Goal: Task Accomplishment & Management: Complete application form

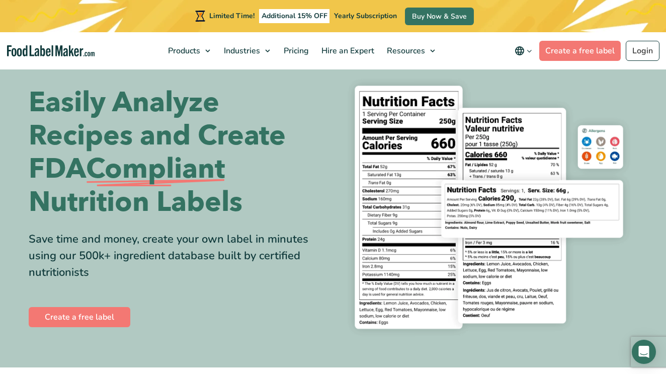
scroll to position [21, 0]
click at [583, 50] on link "Create a free label" at bounding box center [579, 51] width 81 height 20
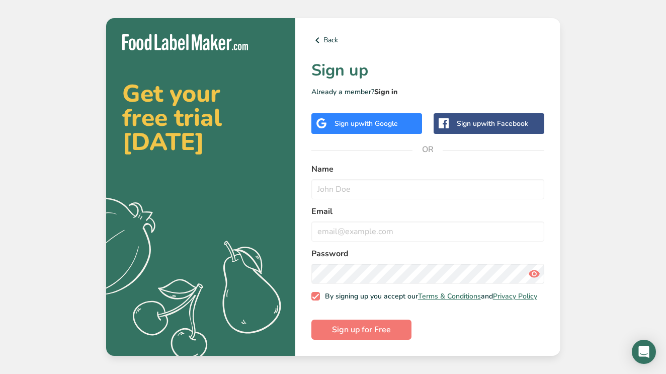
click at [384, 87] on link "Sign in" at bounding box center [385, 92] width 23 height 10
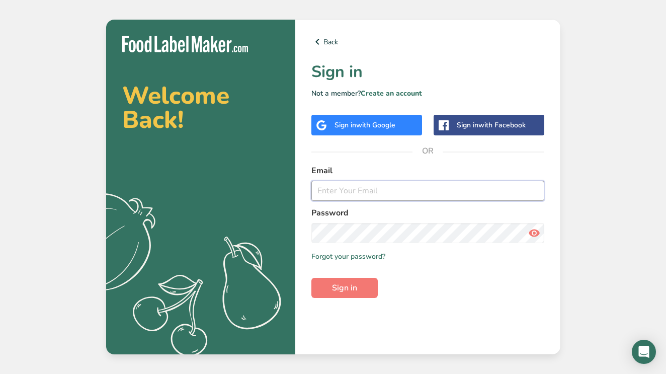
click at [530, 194] on input "email" at bounding box center [427, 190] width 233 height 20
click at [532, 190] on input "email" at bounding box center [427, 190] width 233 height 20
click at [399, 116] on div "Sign in with Google" at bounding box center [366, 125] width 111 height 21
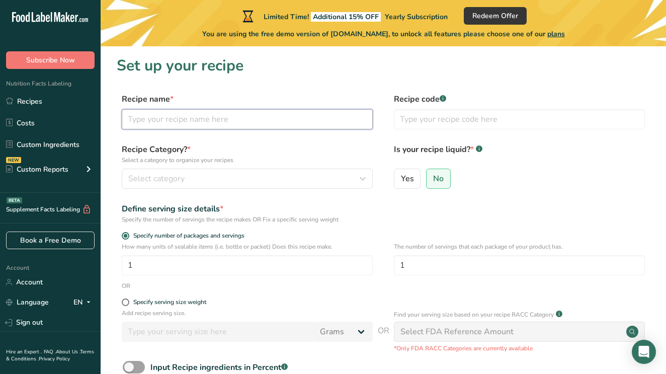
click at [264, 111] on input "text" at bounding box center [247, 119] width 251 height 20
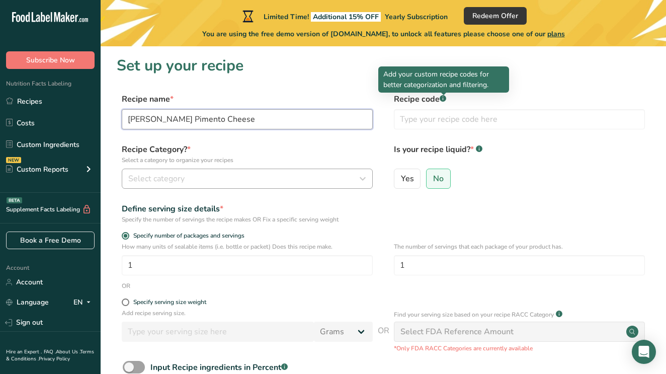
type input "Oliver's Pimento Cheese"
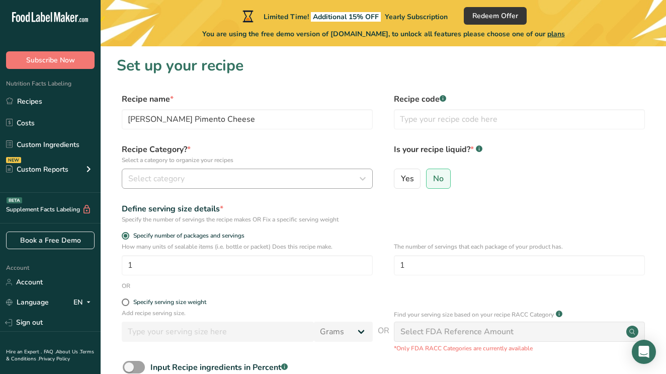
click at [256, 182] on div "Select category" at bounding box center [244, 178] width 232 height 12
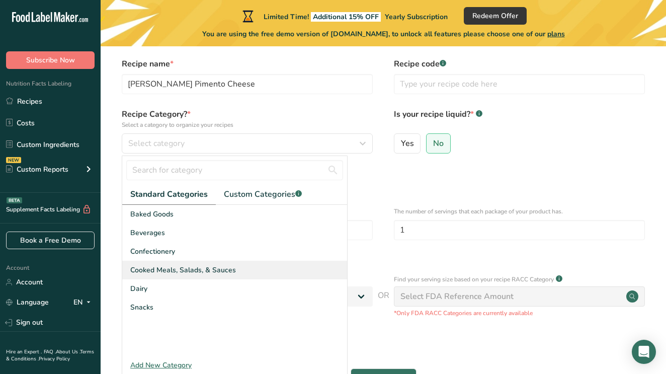
scroll to position [40, 0]
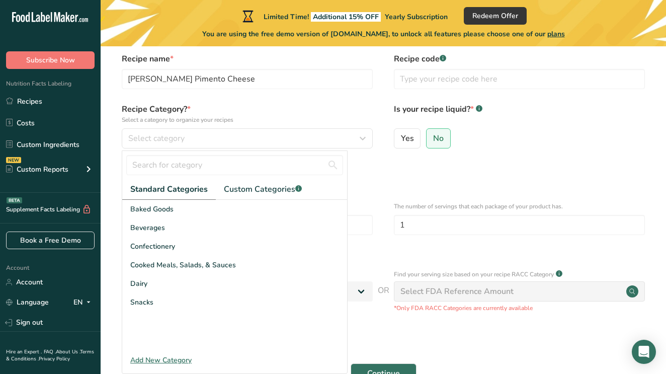
click at [358, 183] on div "Specify the number of servings the recipe makes OR Fix a specific serving weight" at bounding box center [247, 178] width 251 height 9
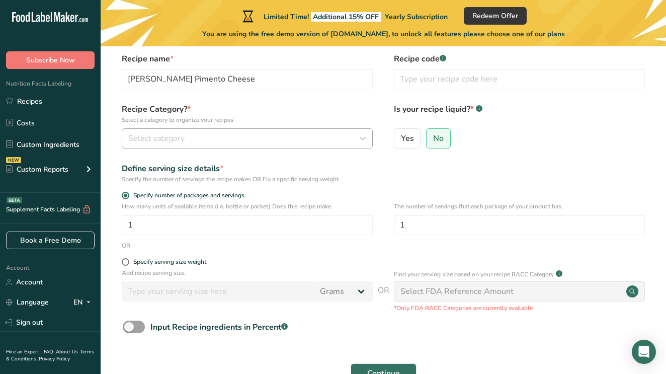
click at [251, 146] on button "Select category" at bounding box center [247, 138] width 251 height 20
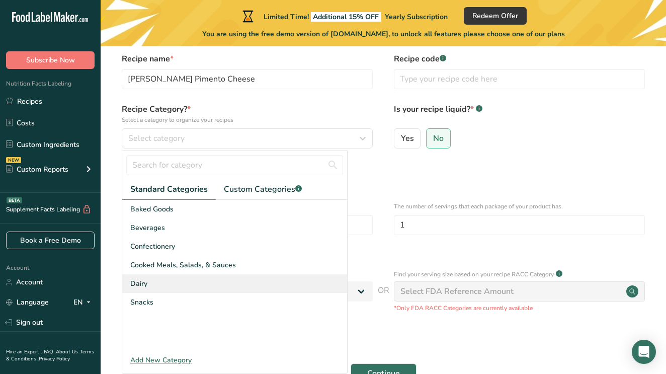
click at [176, 287] on div "Dairy" at bounding box center [234, 283] width 225 height 19
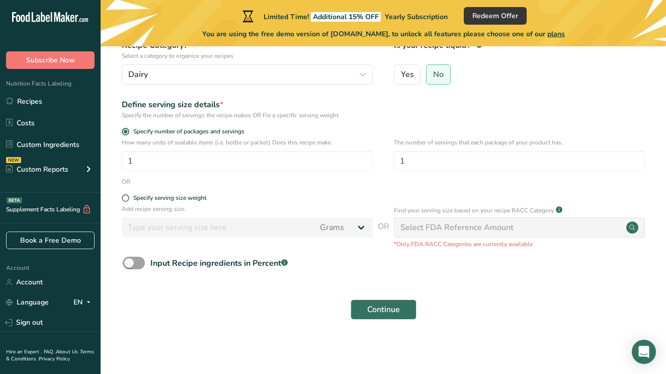
scroll to position [104, 0]
click at [216, 162] on input "1" at bounding box center [247, 161] width 251 height 20
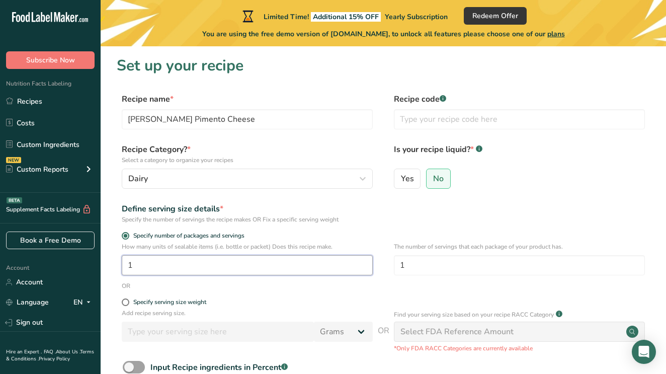
scroll to position [0, 0]
click at [50, 142] on link "Custom Ingredients" at bounding box center [50, 144] width 101 height 19
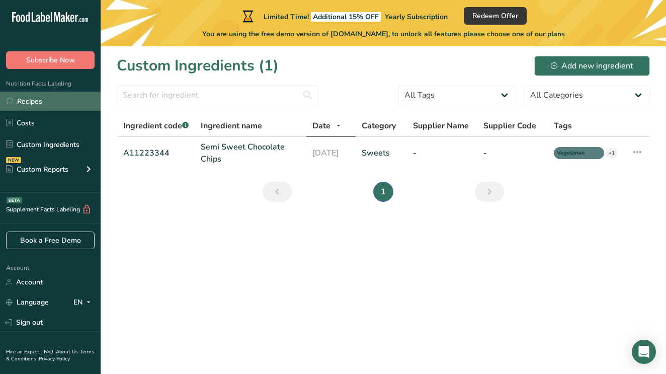
click at [41, 102] on link "Recipes" at bounding box center [50, 100] width 101 height 19
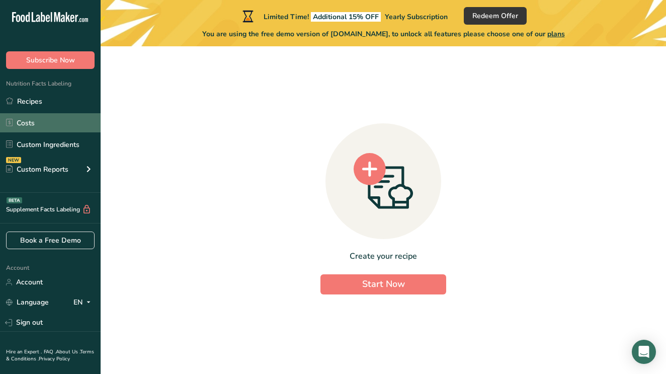
click at [30, 121] on link "Costs" at bounding box center [50, 122] width 101 height 19
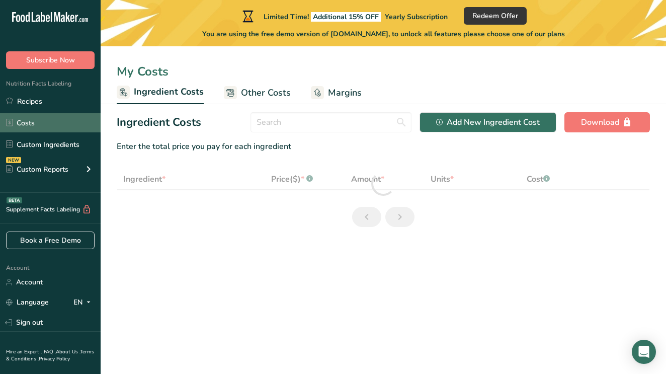
select select "1"
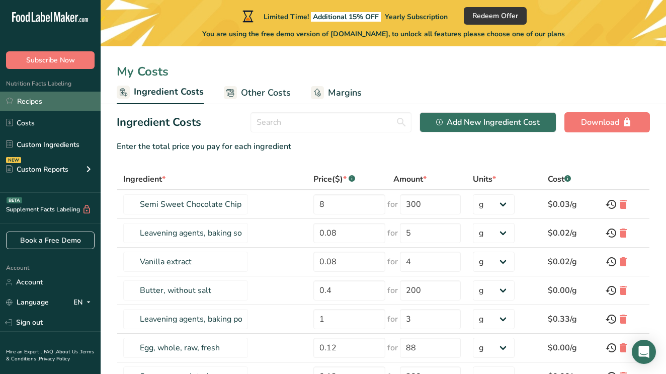
click at [37, 101] on link "Recipes" at bounding box center [50, 100] width 101 height 19
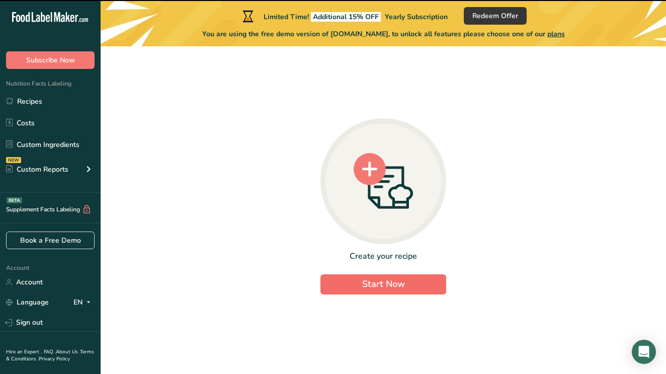
click at [402, 287] on span "Start Now" at bounding box center [383, 283] width 43 height 12
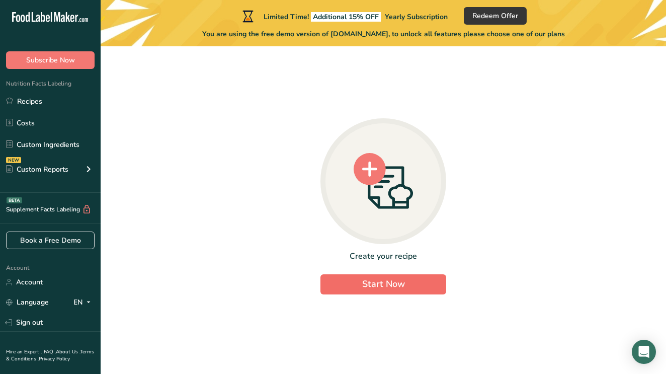
click at [374, 282] on span "Start Now" at bounding box center [383, 283] width 43 height 12
